Goal: Task Accomplishment & Management: Manage account settings

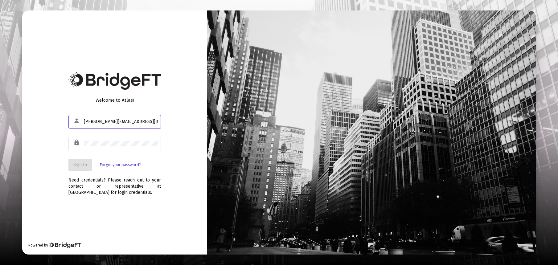
type input "[PERSON_NAME][EMAIL_ADDRESS][DOMAIN_NAME]"
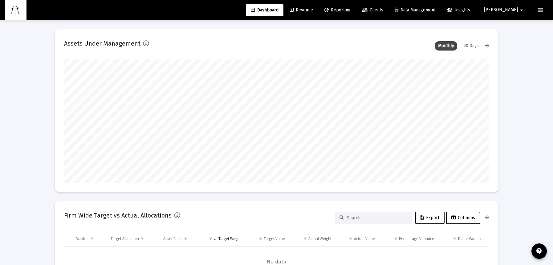
type input "[DATE]"
type input "2025-09-29"
click at [316, 7] on link "Revenue" at bounding box center [301, 10] width 33 height 12
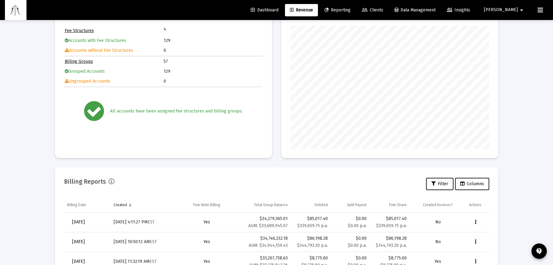
scroll to position [145, 0]
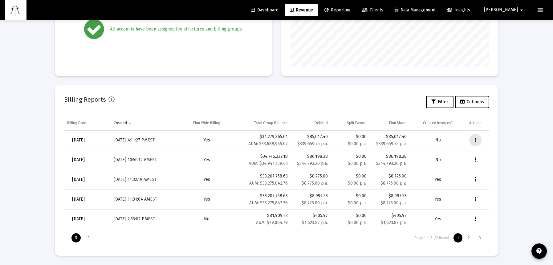
click at [475, 141] on icon "Data grid" at bounding box center [476, 140] width 2 height 7
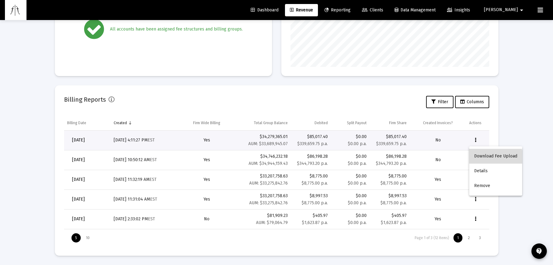
click at [488, 159] on button "Download Fee Upload" at bounding box center [495, 156] width 53 height 15
click at [476, 218] on icon "Data grid" at bounding box center [476, 218] width 2 height 7
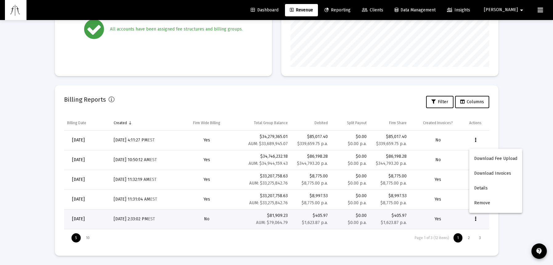
click at [197, 228] on div at bounding box center [276, 132] width 553 height 265
click at [464, 240] on div "1 2 3" at bounding box center [468, 237] width 33 height 9
click at [471, 240] on div "2" at bounding box center [468, 237] width 9 height 9
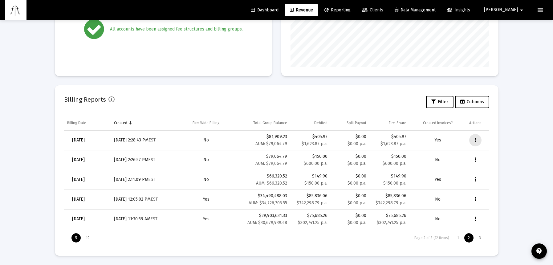
click at [476, 138] on icon "Data grid" at bounding box center [476, 140] width 2 height 7
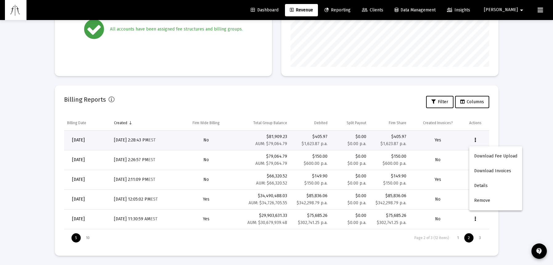
click at [216, 166] on div at bounding box center [276, 132] width 553 height 265
click at [476, 199] on button "Data grid" at bounding box center [475, 199] width 12 height 12
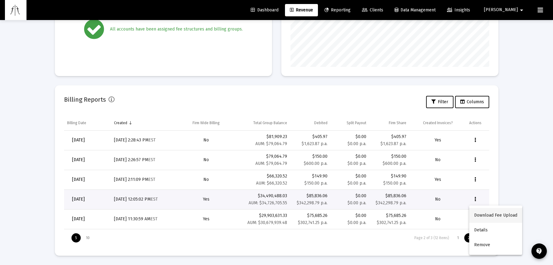
click at [484, 216] on button "Download Fee Upload" at bounding box center [495, 215] width 53 height 15
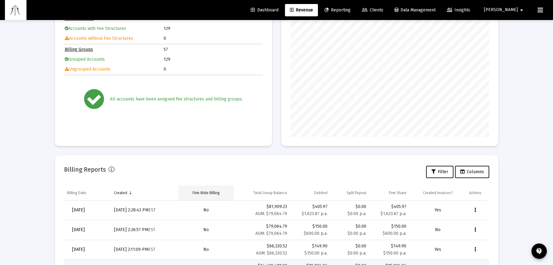
scroll to position [0, 0]
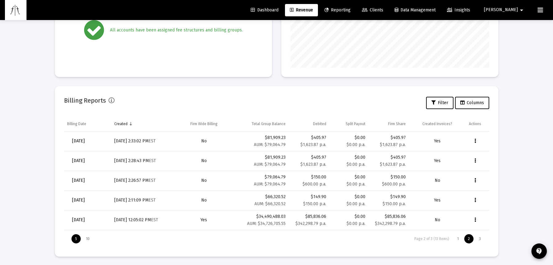
scroll to position [123, 199]
click at [458, 239] on div "1" at bounding box center [458, 237] width 9 height 9
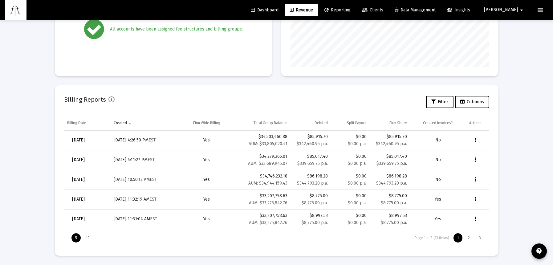
click at [476, 140] on icon "Data grid" at bounding box center [476, 140] width 2 height 7
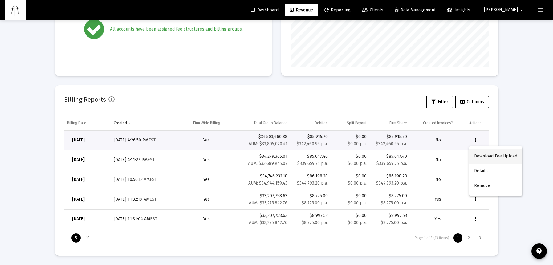
click at [484, 157] on button "Download Fee Upload" at bounding box center [495, 156] width 53 height 15
click at [140, 235] on div "5 10 Page 1 of 3 (13 items) 1 2 3" at bounding box center [276, 237] width 425 height 17
click at [474, 141] on button "Data grid" at bounding box center [475, 140] width 12 height 12
click at [480, 185] on button "Remove" at bounding box center [495, 185] width 53 height 15
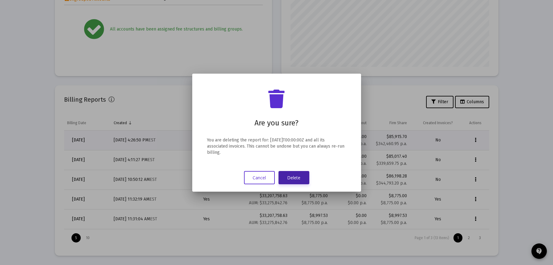
click at [294, 176] on button "Delete" at bounding box center [294, 177] width 31 height 13
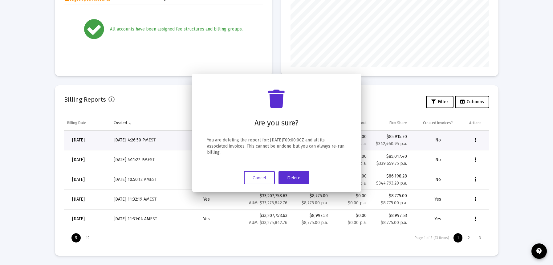
scroll to position [145, 0]
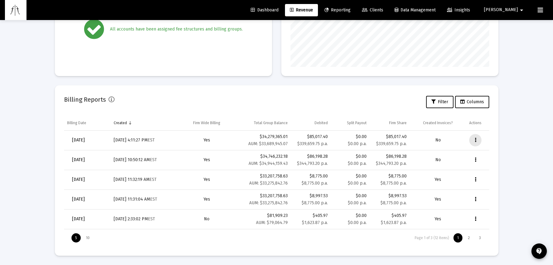
click at [474, 139] on button "Data grid" at bounding box center [475, 140] width 12 height 12
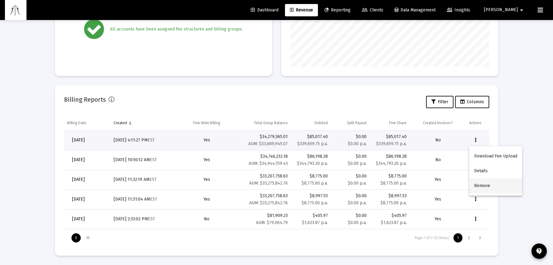
click at [485, 185] on button "Remove" at bounding box center [495, 185] width 53 height 15
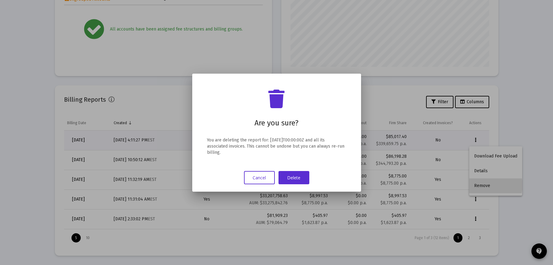
scroll to position [0, 0]
click at [294, 174] on button "Delete" at bounding box center [294, 177] width 31 height 13
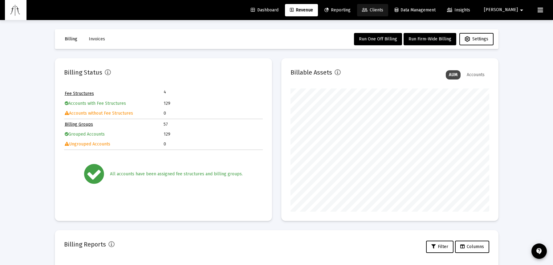
click at [383, 9] on span "Clients" at bounding box center [372, 9] width 21 height 5
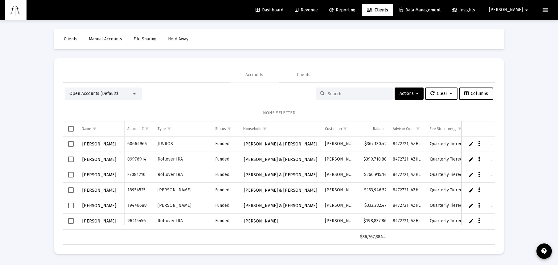
click at [336, 92] on input at bounding box center [358, 93] width 60 height 5
type input "[PERSON_NAME]"
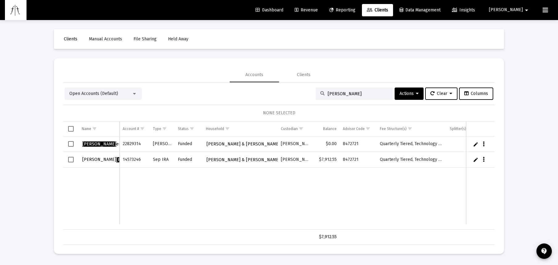
click at [484, 144] on icon "Data grid" at bounding box center [484, 144] width 2 height 7
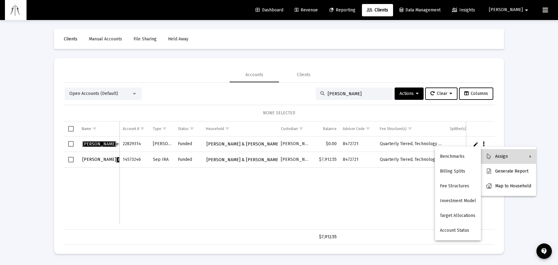
click at [500, 152] on button "Assign" at bounding box center [508, 156] width 55 height 15
click at [493, 155] on button "Assign" at bounding box center [508, 156] width 55 height 15
click at [457, 189] on button "Fee Structures" at bounding box center [458, 186] width 46 height 15
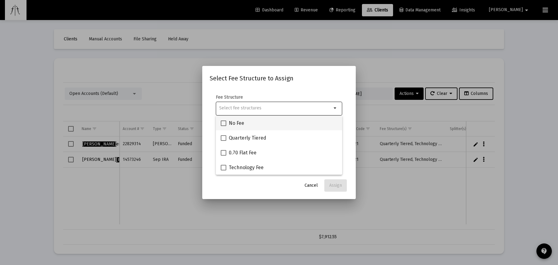
click at [222, 121] on span at bounding box center [224, 124] width 6 height 6
click at [223, 126] on input "No Fee" at bounding box center [223, 126] width 0 height 0
checkbox input "true"
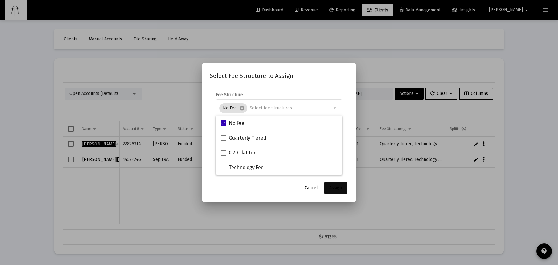
click at [338, 187] on span "Assign" at bounding box center [335, 187] width 13 height 5
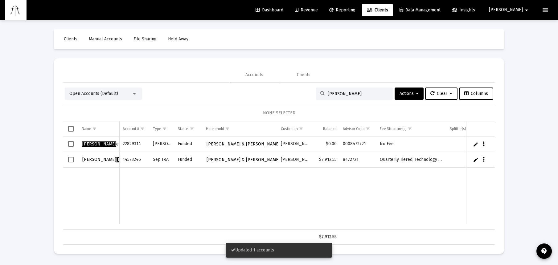
click at [483, 161] on icon "Data grid" at bounding box center [484, 159] width 2 height 7
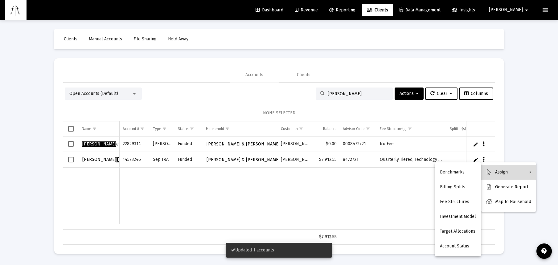
click at [492, 168] on button "Assign" at bounding box center [508, 172] width 55 height 15
click at [451, 204] on button "Fee Structures" at bounding box center [458, 201] width 46 height 15
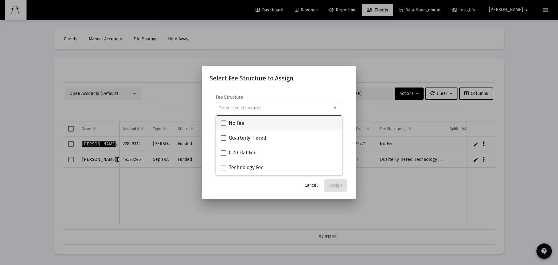
click at [223, 122] on span at bounding box center [224, 124] width 6 height 6
click at [223, 126] on input "No Fee" at bounding box center [223, 126] width 0 height 0
checkbox input "true"
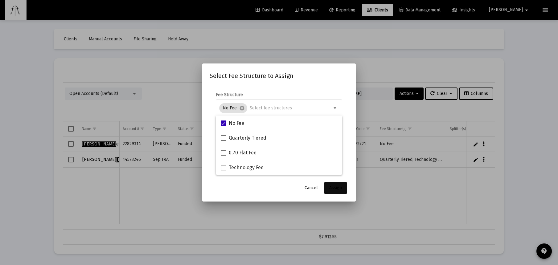
click at [339, 189] on span "Assign" at bounding box center [335, 187] width 13 height 5
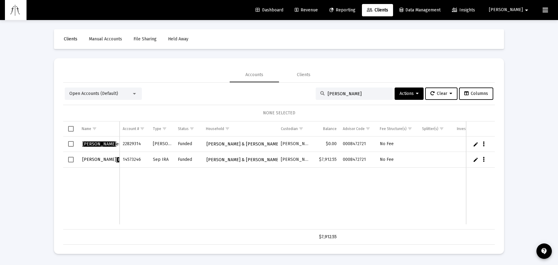
click at [318, 9] on span "Revenue" at bounding box center [306, 9] width 23 height 5
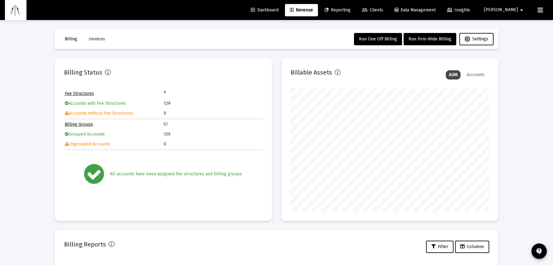
scroll to position [123, 199]
click at [428, 39] on span "Run Firm-Wide Billing" at bounding box center [430, 38] width 43 height 5
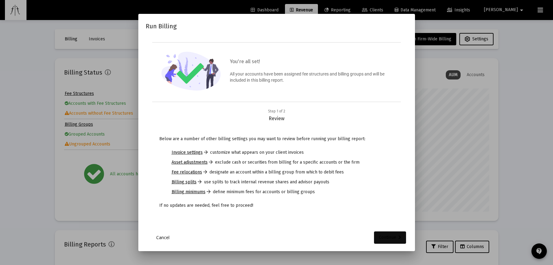
click at [391, 236] on div "Continue" at bounding box center [390, 237] width 22 height 12
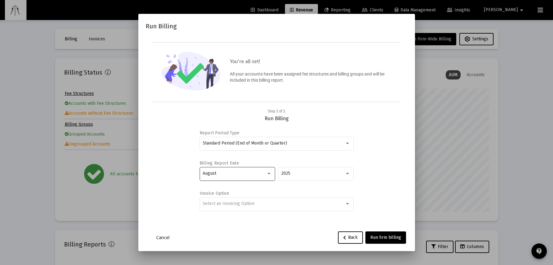
click at [231, 170] on div "August" at bounding box center [237, 173] width 69 height 15
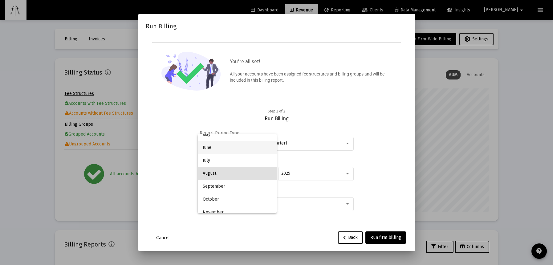
click at [215, 146] on span "June" at bounding box center [237, 147] width 69 height 13
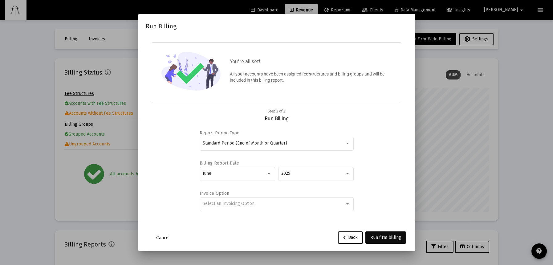
click at [385, 237] on span "Run firm billing" at bounding box center [385, 237] width 31 height 5
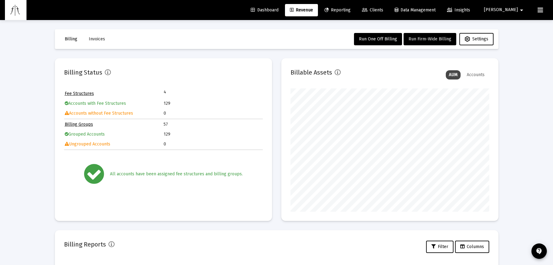
click at [22, 218] on div "Loading... Billing Invoices Run One Off Billing Run Firm-Wide Billing Settings …" at bounding box center [276, 205] width 553 height 410
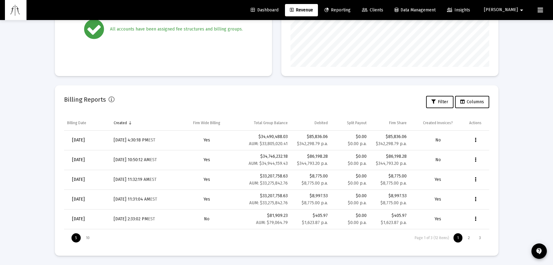
scroll to position [123, 199]
click at [467, 238] on div "2" at bounding box center [468, 237] width 9 height 9
click at [458, 237] on div "1" at bounding box center [458, 237] width 9 height 9
click at [474, 140] on button "Data grid" at bounding box center [475, 140] width 12 height 12
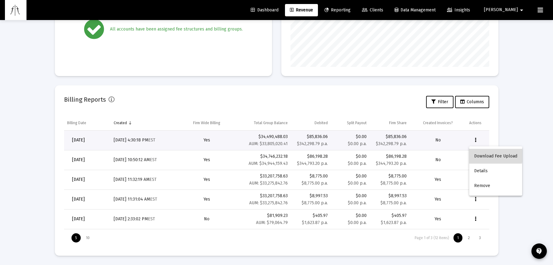
click at [482, 155] on button "Download Fee Upload" at bounding box center [495, 156] width 53 height 15
